Goal: Information Seeking & Learning: Learn about a topic

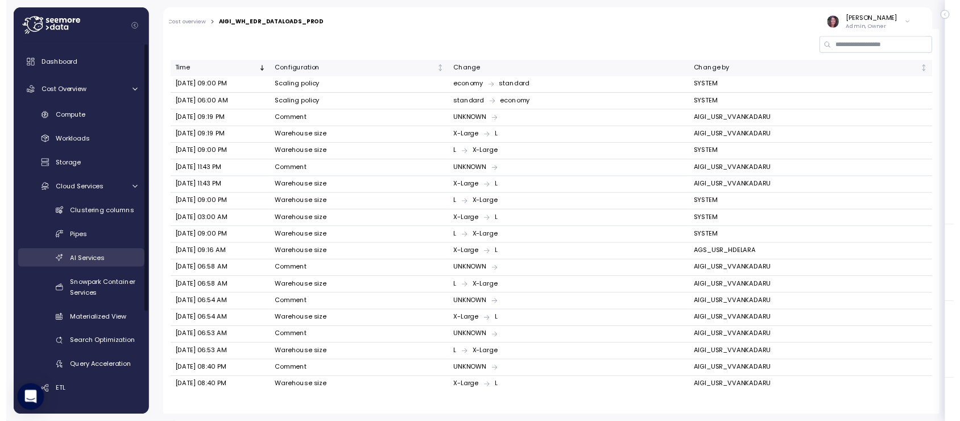
scroll to position [142, 0]
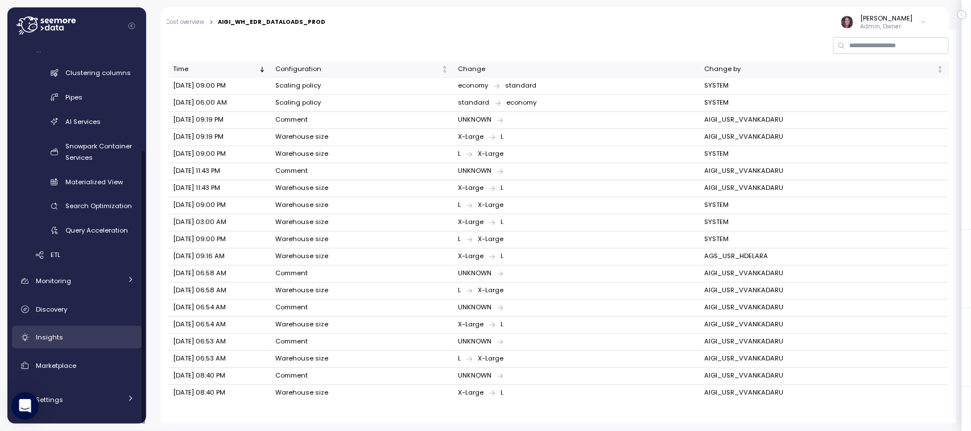
click at [47, 346] on link "Insights" at bounding box center [77, 337] width 130 height 23
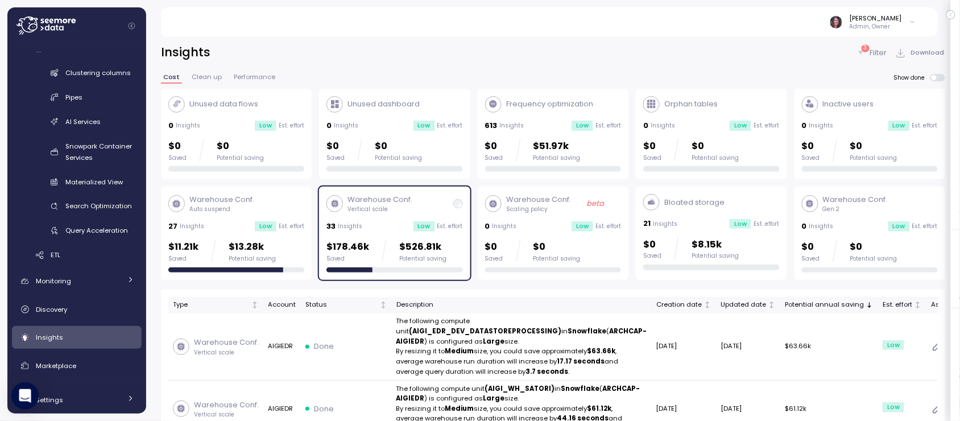
click at [863, 43] on div "Insights 3 Filter Download Cost Clean up Performance Show done Unused data flow…" at bounding box center [553, 225] width 814 height 391
click at [870, 55] on p "Filter" at bounding box center [878, 52] width 17 height 11
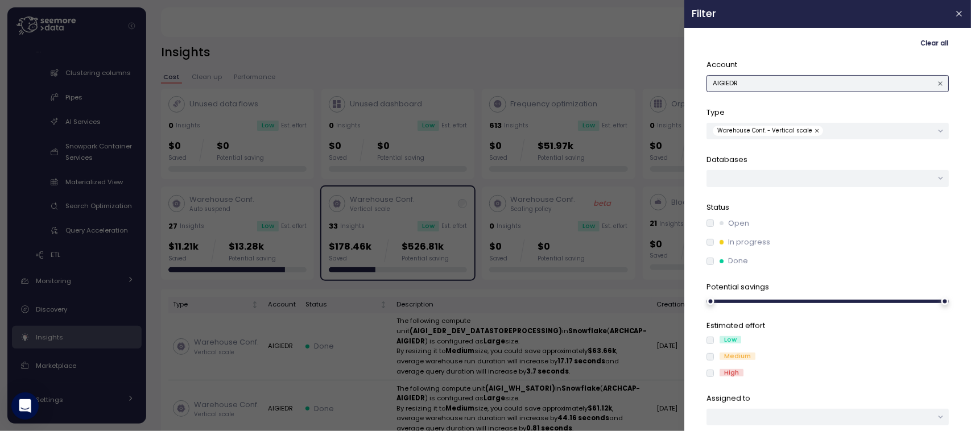
click at [765, 81] on button "AIGIEDR" at bounding box center [827, 83] width 242 height 16
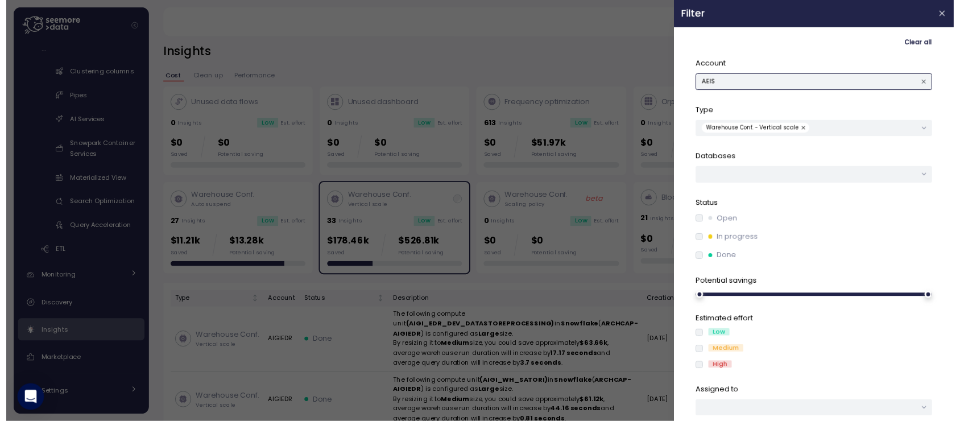
scroll to position [29, 0]
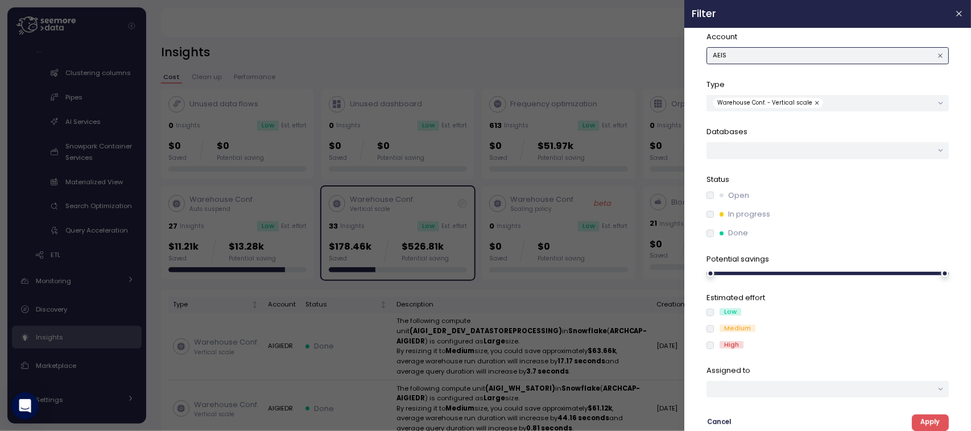
click at [812, 100] on button "button" at bounding box center [817, 103] width 11 height 10
click at [920, 427] on span "Apply" at bounding box center [929, 422] width 19 height 15
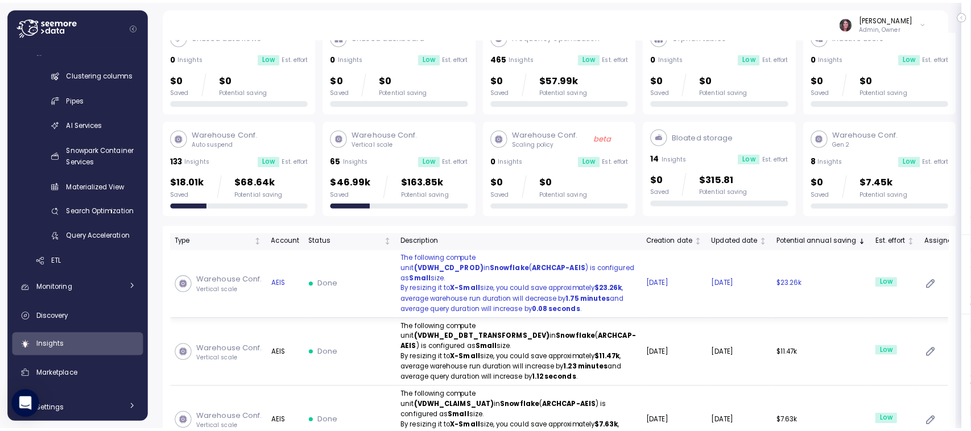
scroll to position [69, 0]
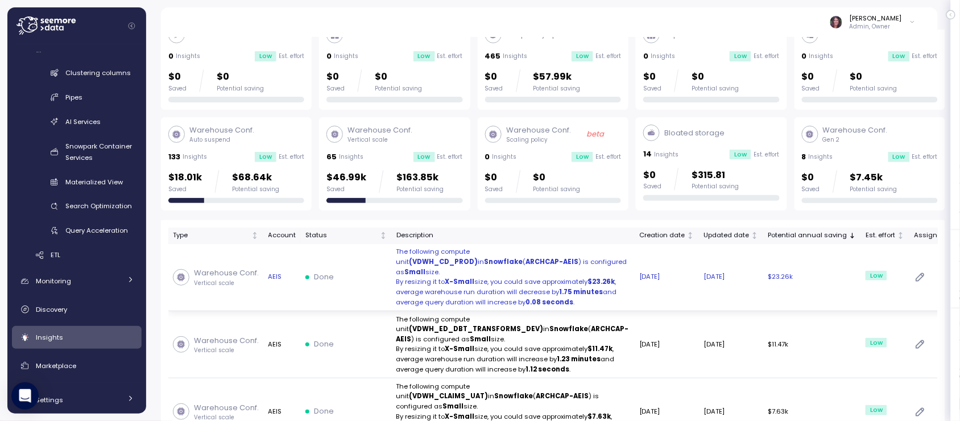
click at [516, 277] on p "By resizing it to X-Small size, you could save approximately $23.26k ," at bounding box center [513, 282] width 234 height 10
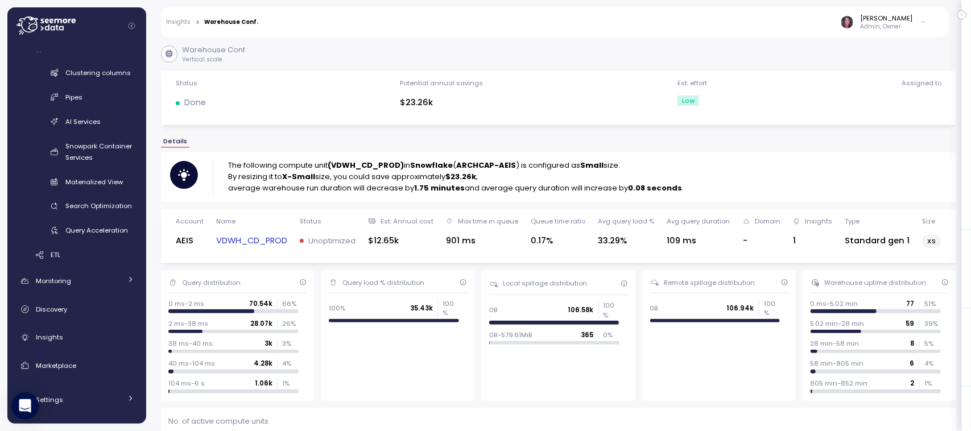
click at [245, 243] on link "VDWH_CD_PROD" at bounding box center [251, 240] width 71 height 13
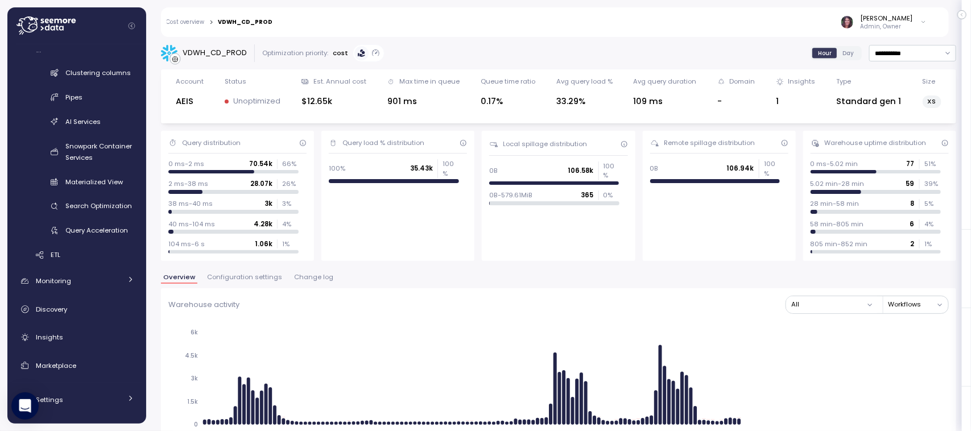
click at [297, 278] on span "Change log" at bounding box center [313, 277] width 39 height 6
click at [303, 280] on span "Change log" at bounding box center [313, 277] width 39 height 6
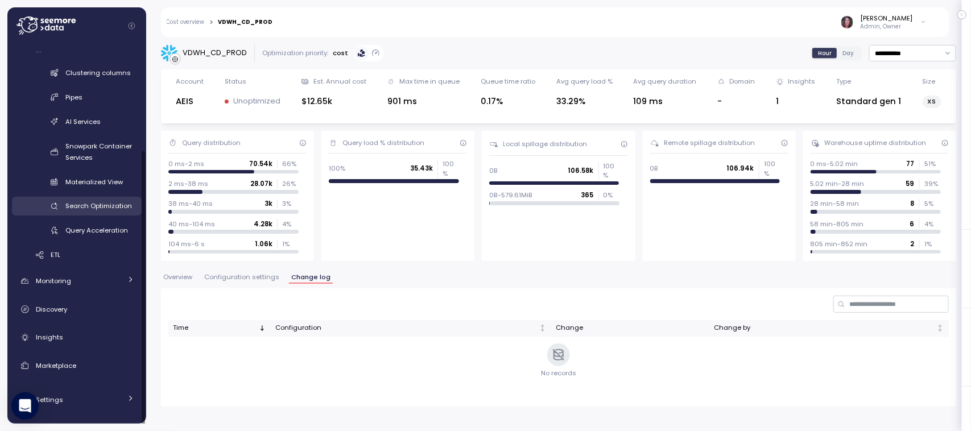
click at [77, 203] on span "Search Optimization" at bounding box center [98, 205] width 67 height 9
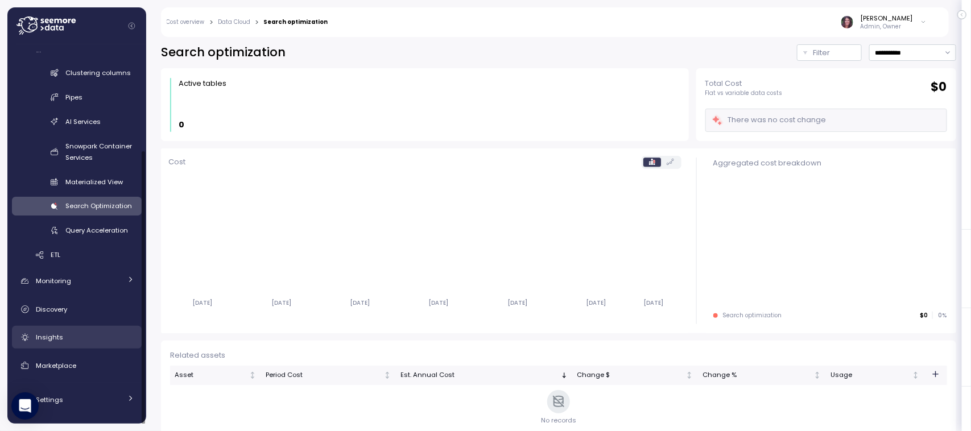
click at [63, 336] on div "Insights" at bounding box center [85, 337] width 98 height 11
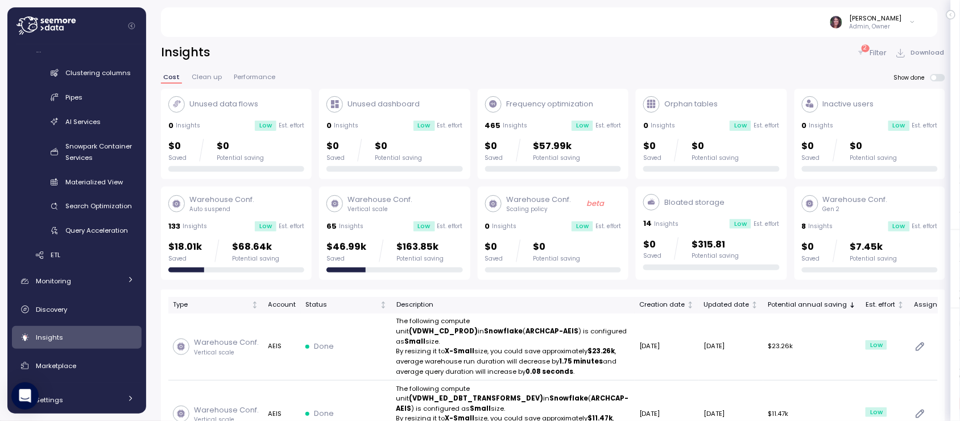
click at [219, 226] on div "133 Insights Low Est. effort" at bounding box center [236, 226] width 136 height 11
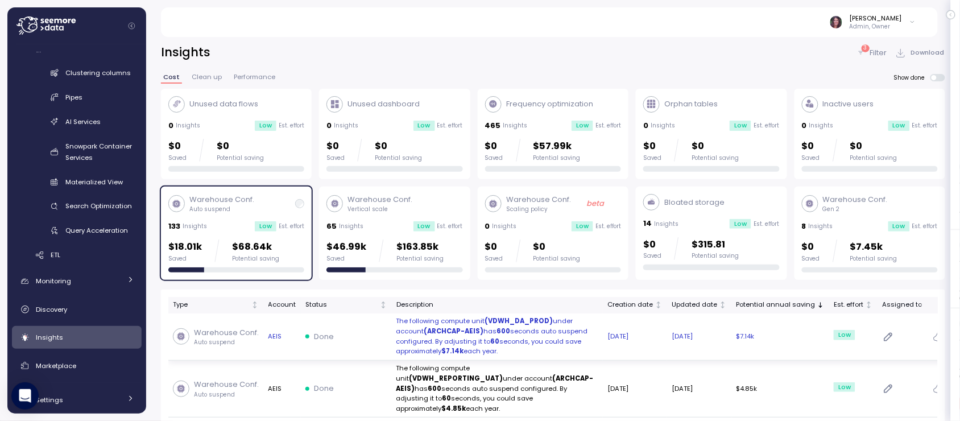
click at [470, 337] on p "The following compute unit (VDWH_DA_PROD) under account (ARCHCAP-AEIS) has 600 …" at bounding box center [497, 336] width 202 height 40
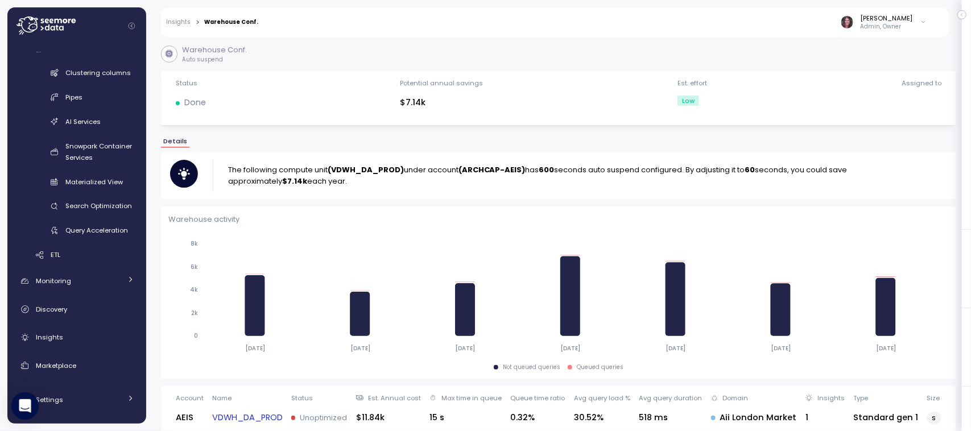
scroll to position [1, 0]
click at [250, 410] on div "VDWH_DA_PROD" at bounding box center [247, 418] width 71 height 16
click at [234, 417] on link "VDWH_DA_PROD" at bounding box center [247, 417] width 71 height 13
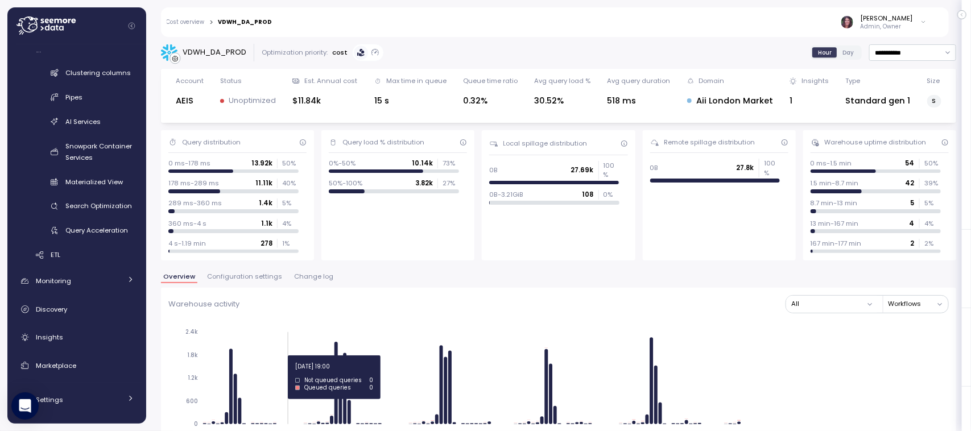
type input "*********"
click at [295, 286] on div "Overview Configuration settings Change log" at bounding box center [558, 281] width 795 height 15
click at [297, 282] on button "Change log" at bounding box center [314, 279] width 44 height 10
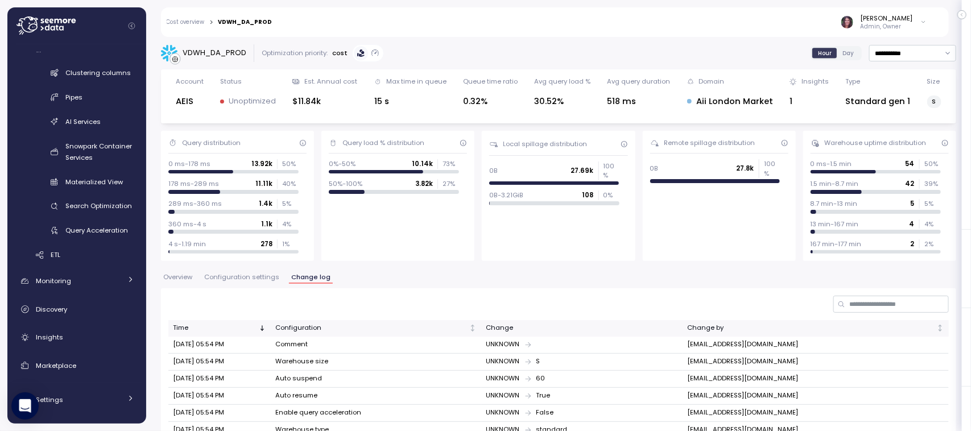
click at [171, 279] on span "Overview" at bounding box center [177, 277] width 29 height 6
click at [183, 276] on span "Overview" at bounding box center [177, 277] width 29 height 6
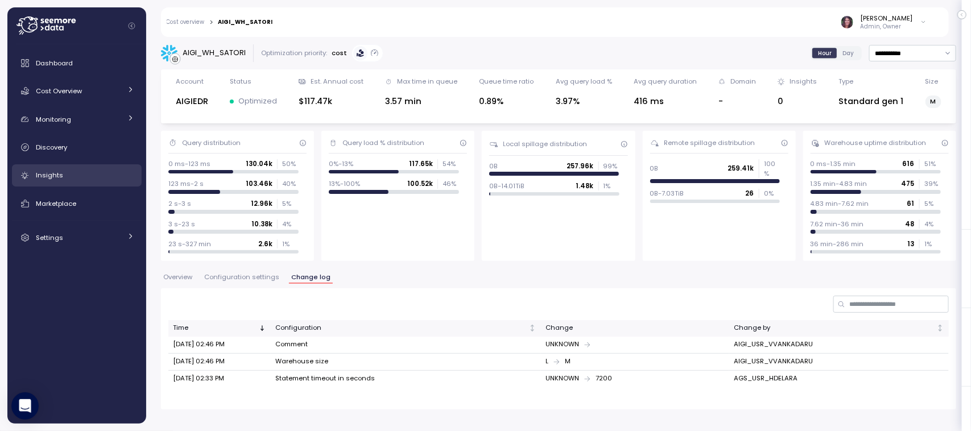
click at [52, 168] on link "Insights" at bounding box center [77, 175] width 130 height 23
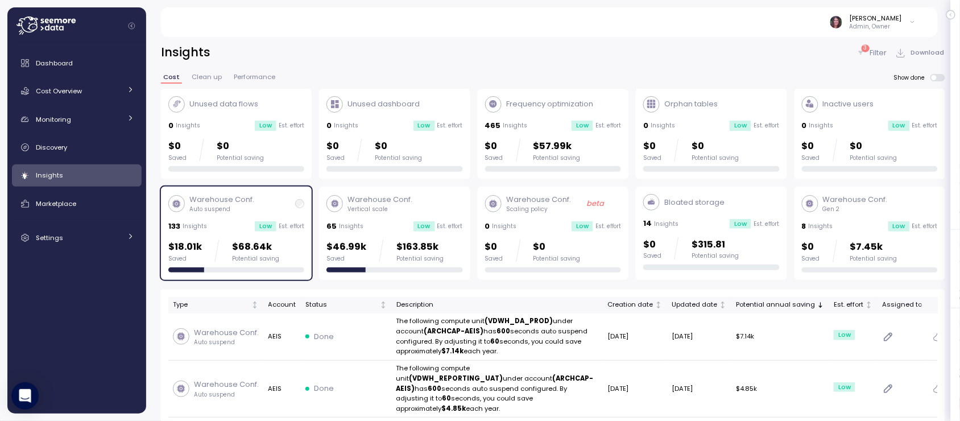
click at [880, 48] on p "Filter" at bounding box center [878, 52] width 17 height 11
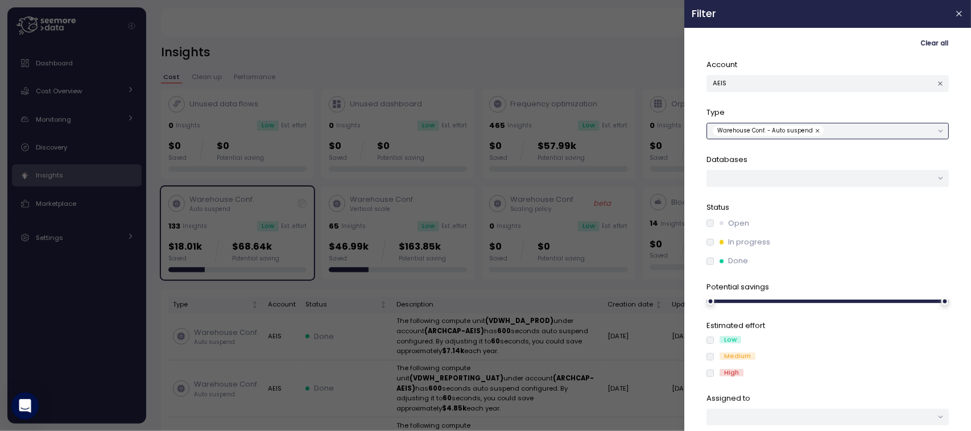
click at [930, 132] on div "Warehouse Conf. - Auto suspend" at bounding box center [827, 131] width 242 height 16
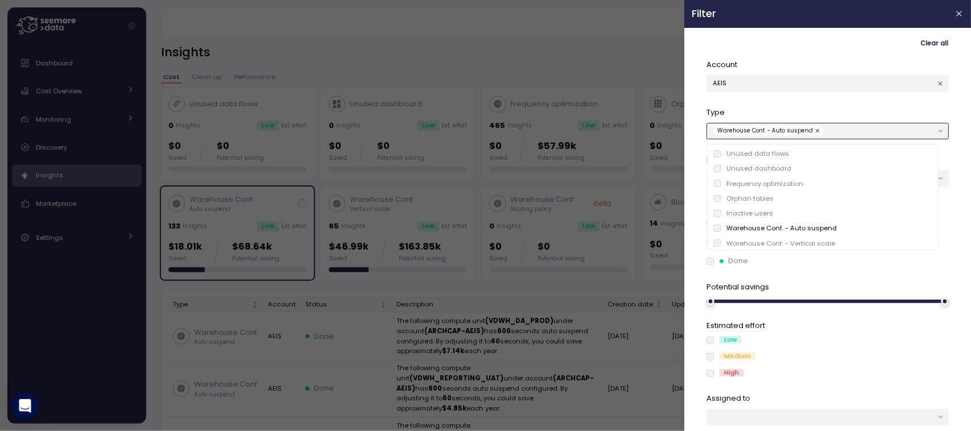
click at [721, 225] on div "Warehouse Conf. - Auto suspend" at bounding box center [775, 228] width 123 height 9
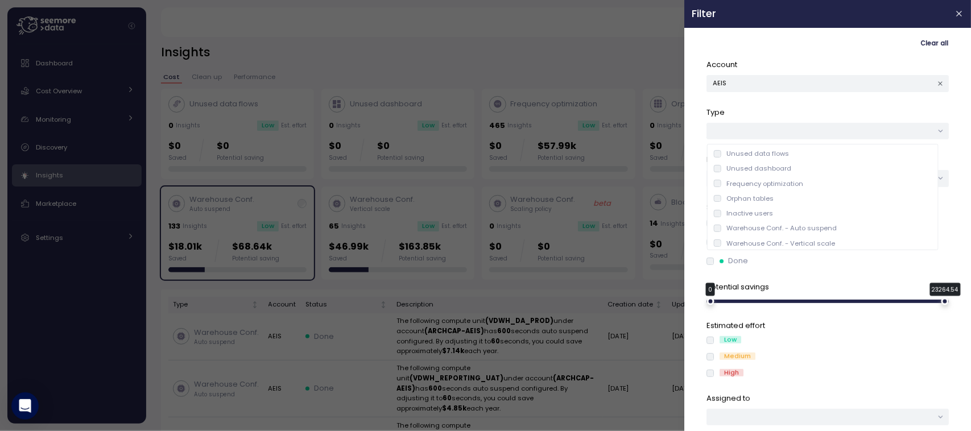
click at [852, 298] on div "0 23264.54" at bounding box center [827, 301] width 235 height 7
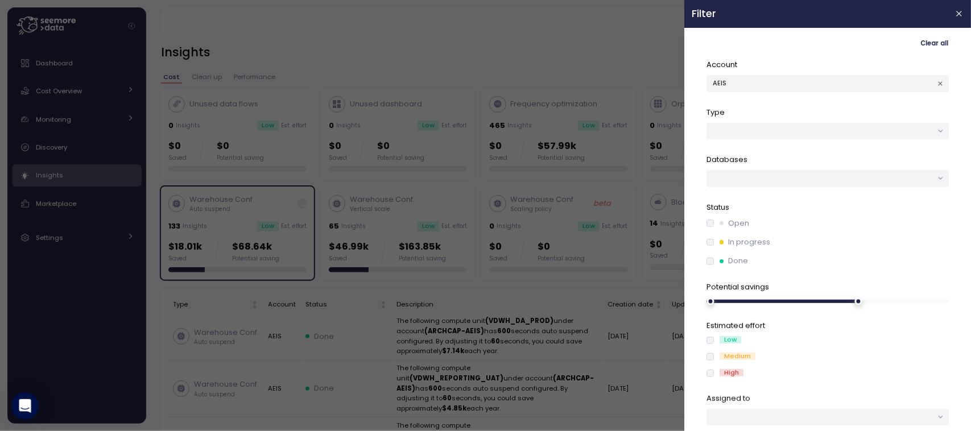
scroll to position [29, 0]
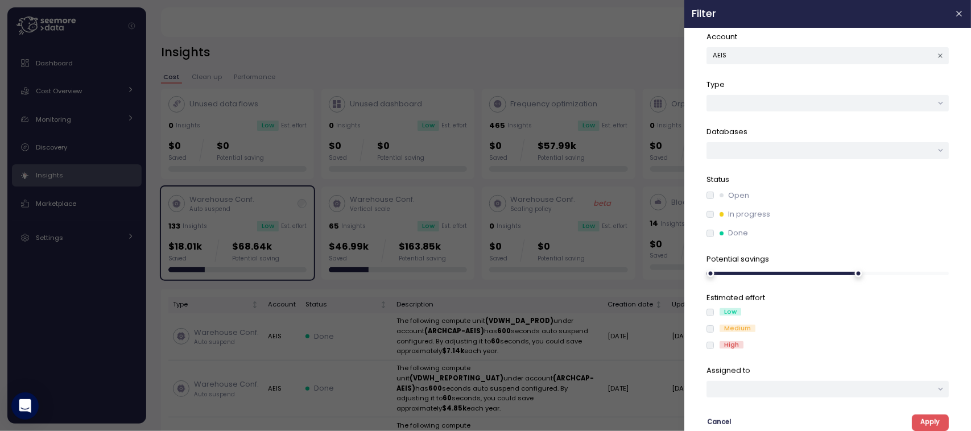
click at [923, 415] on button "Apply" at bounding box center [930, 423] width 37 height 16
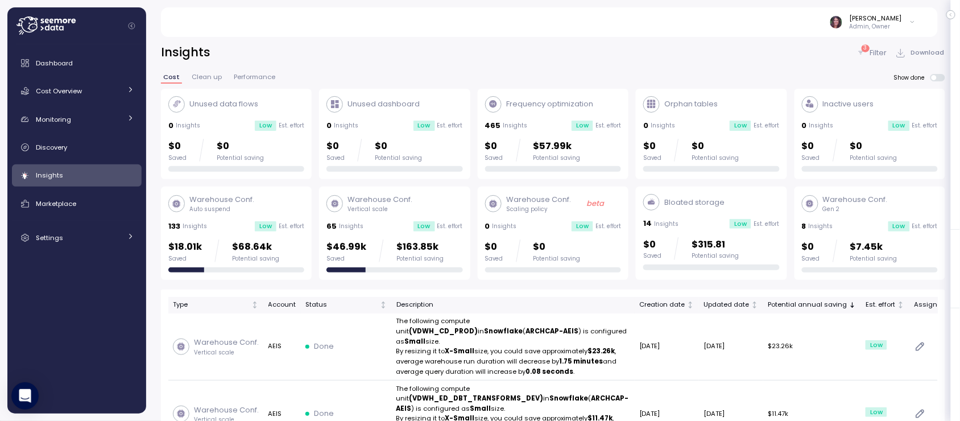
click at [867, 48] on p "3" at bounding box center [865, 48] width 3 height 8
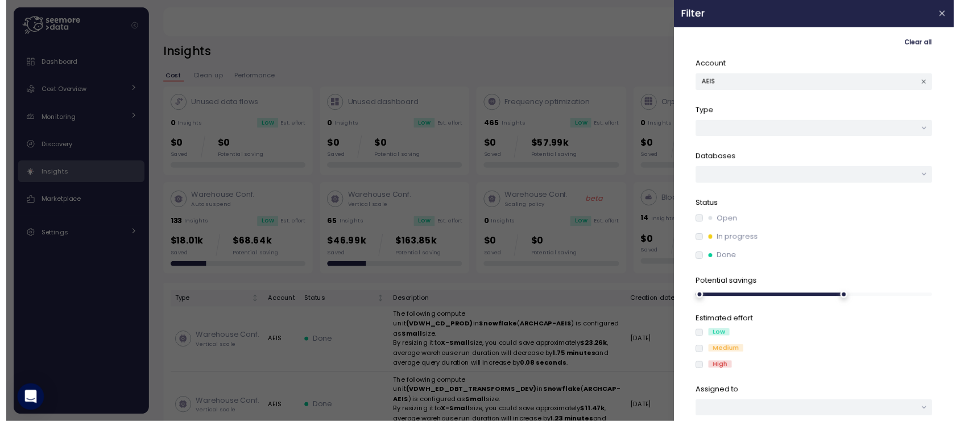
scroll to position [29, 0]
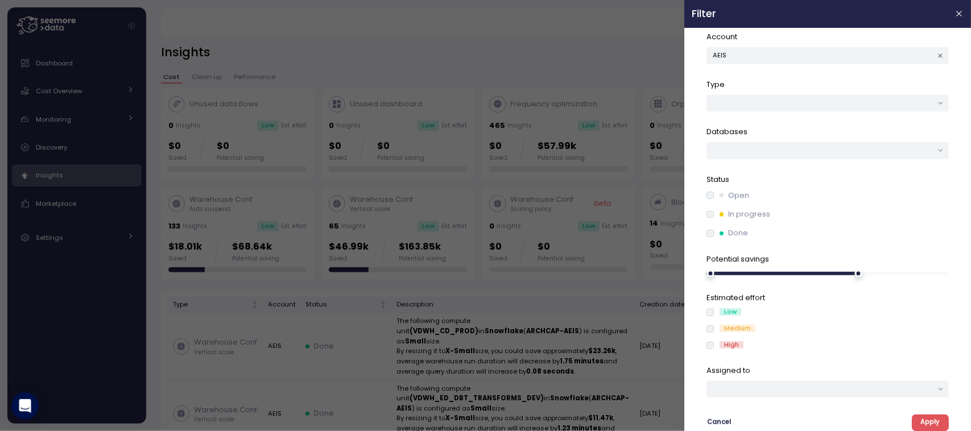
click at [920, 422] on span "Apply" at bounding box center [929, 422] width 19 height 15
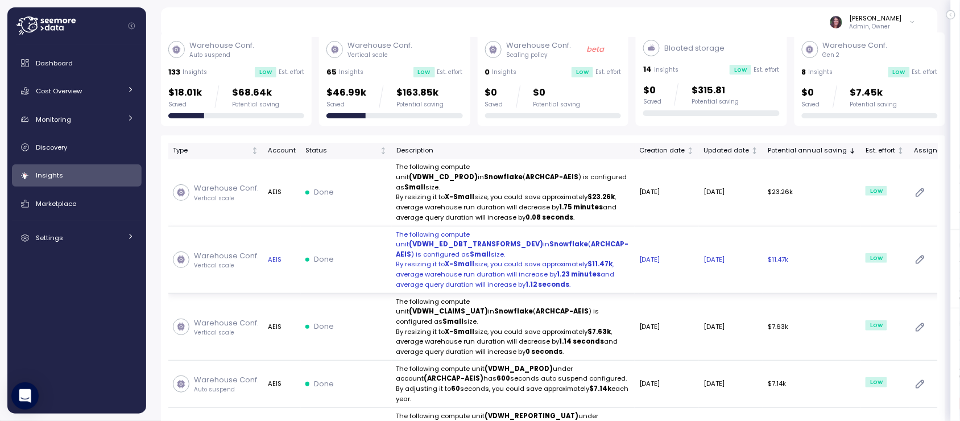
scroll to position [155, 0]
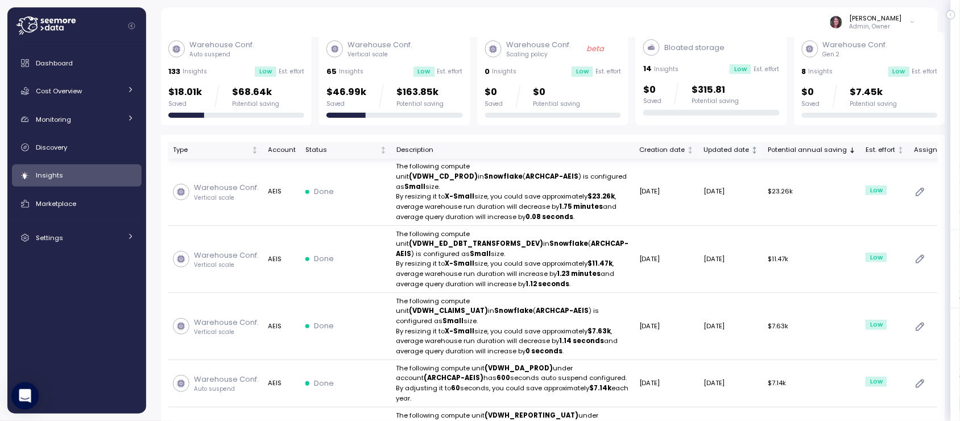
click at [704, 147] on div "Updated date" at bounding box center [727, 150] width 46 height 10
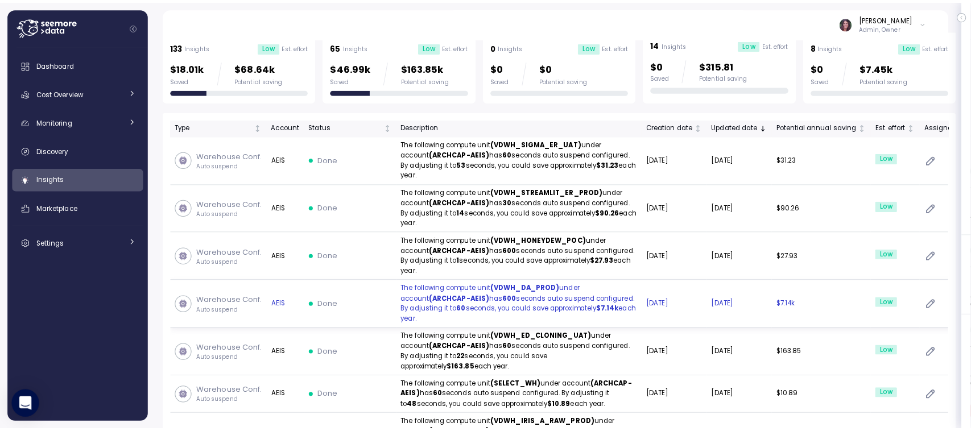
scroll to position [181, 0]
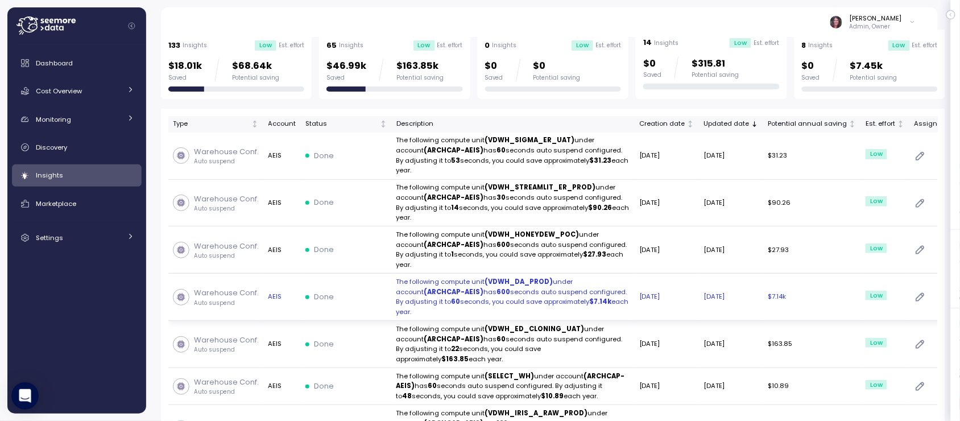
click at [447, 308] on p "The following compute unit (VDWH_DA_PROD) under account (ARCHCAP-AEIS) has 600 …" at bounding box center [513, 297] width 234 height 40
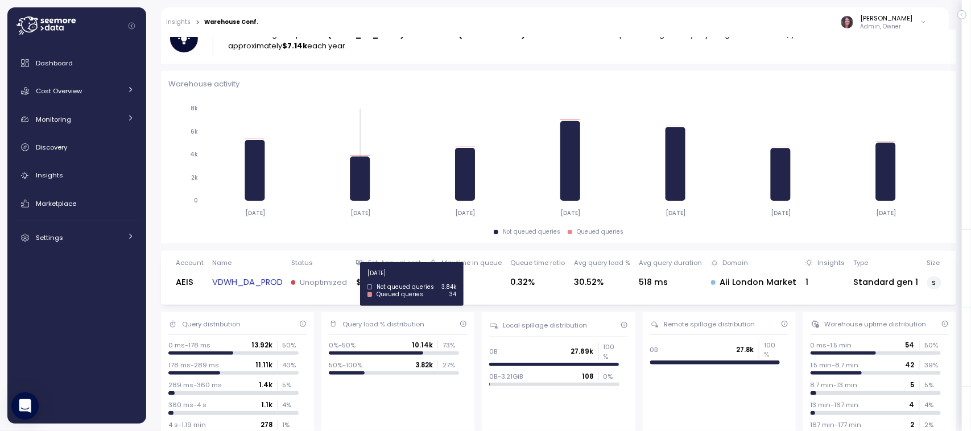
scroll to position [143, 0]
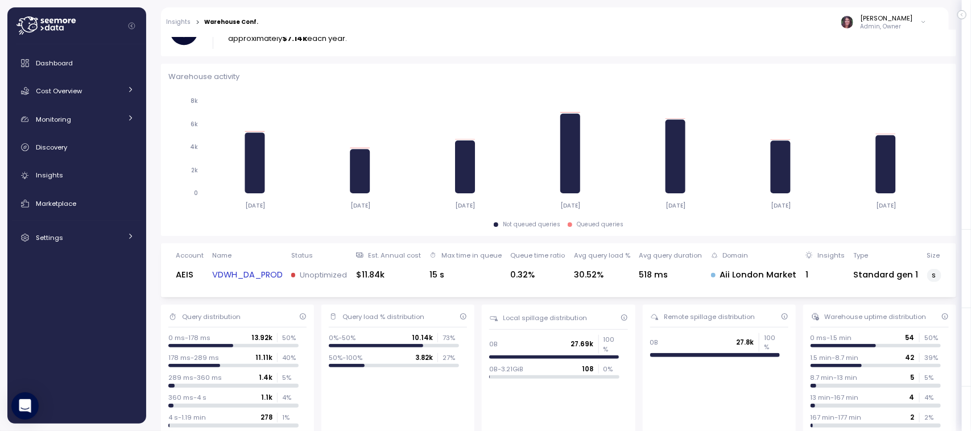
click at [257, 278] on link "VDWH_DA_PROD" at bounding box center [247, 274] width 71 height 13
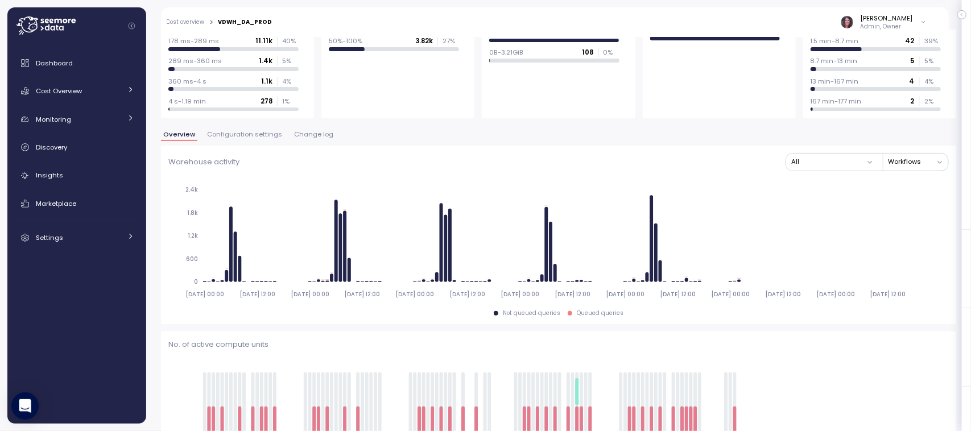
scroll to position [144, 0]
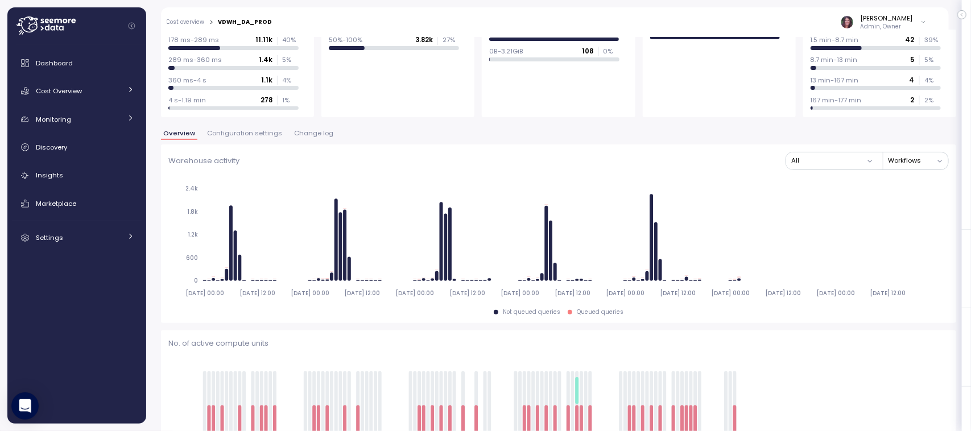
click at [249, 135] on span "Configuration settings" at bounding box center [244, 133] width 75 height 6
